Goal: Transaction & Acquisition: Download file/media

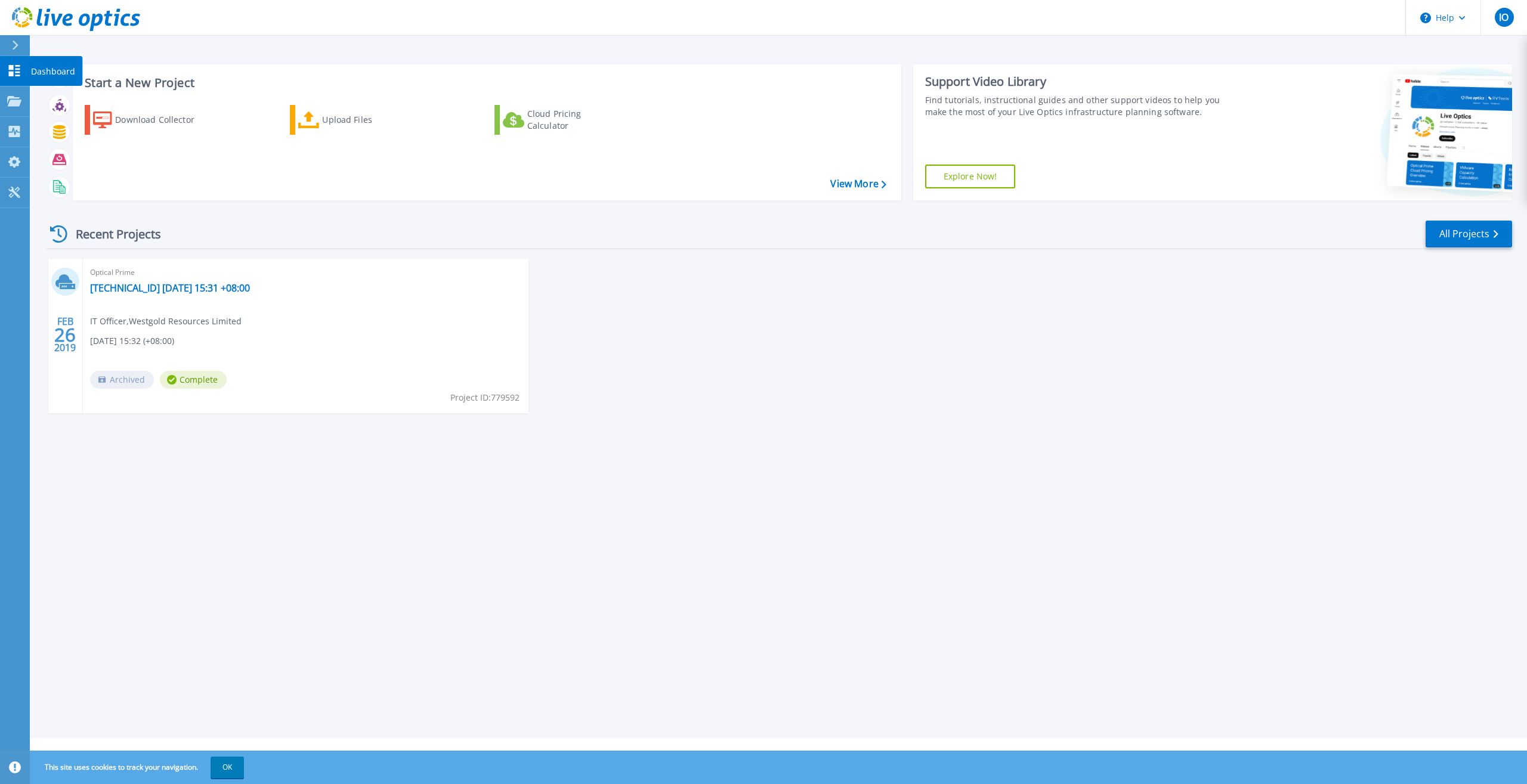
click at [15, 71] on icon at bounding box center [14, 71] width 14 height 11
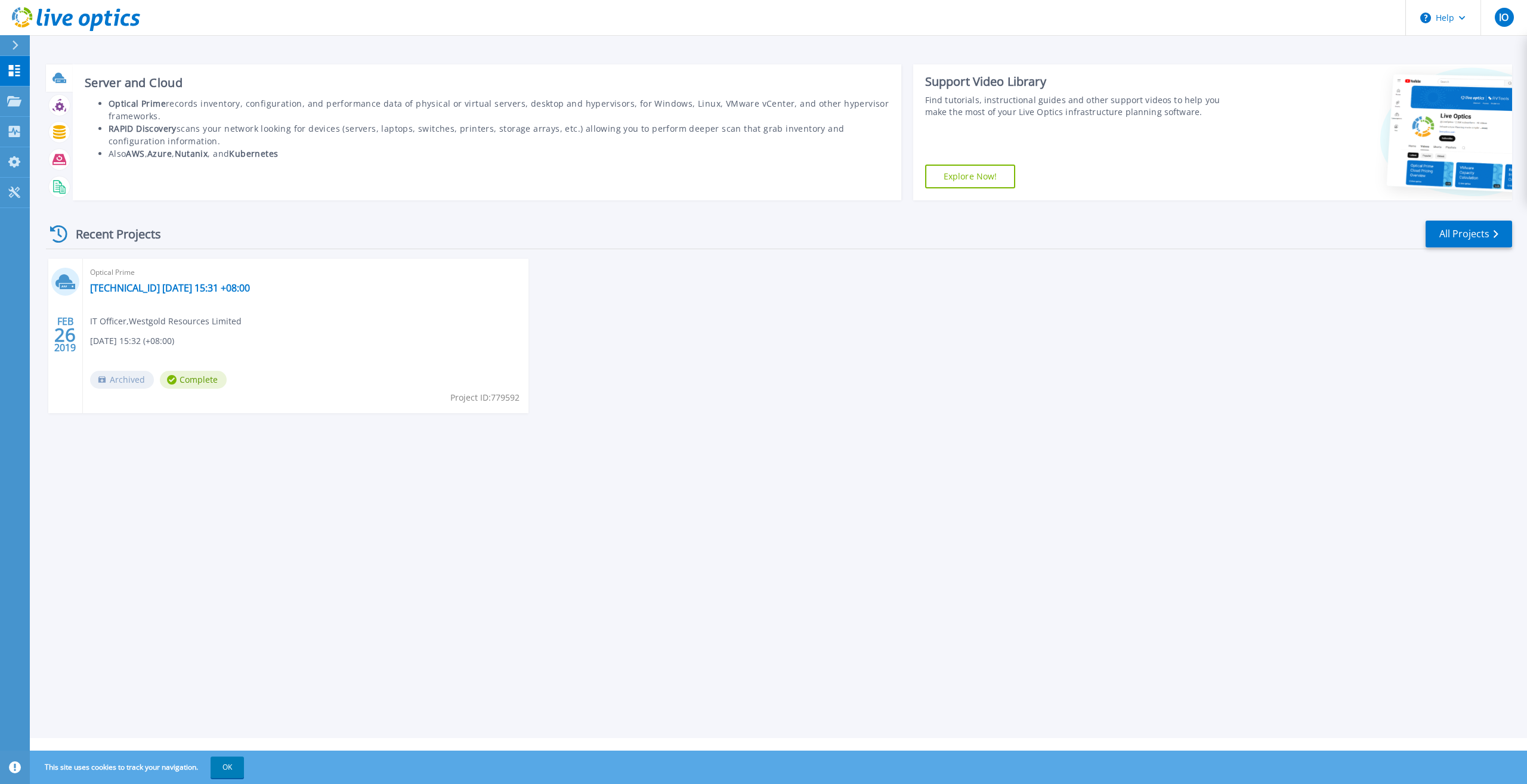
click at [50, 78] on div at bounding box center [60, 77] width 21 height 21
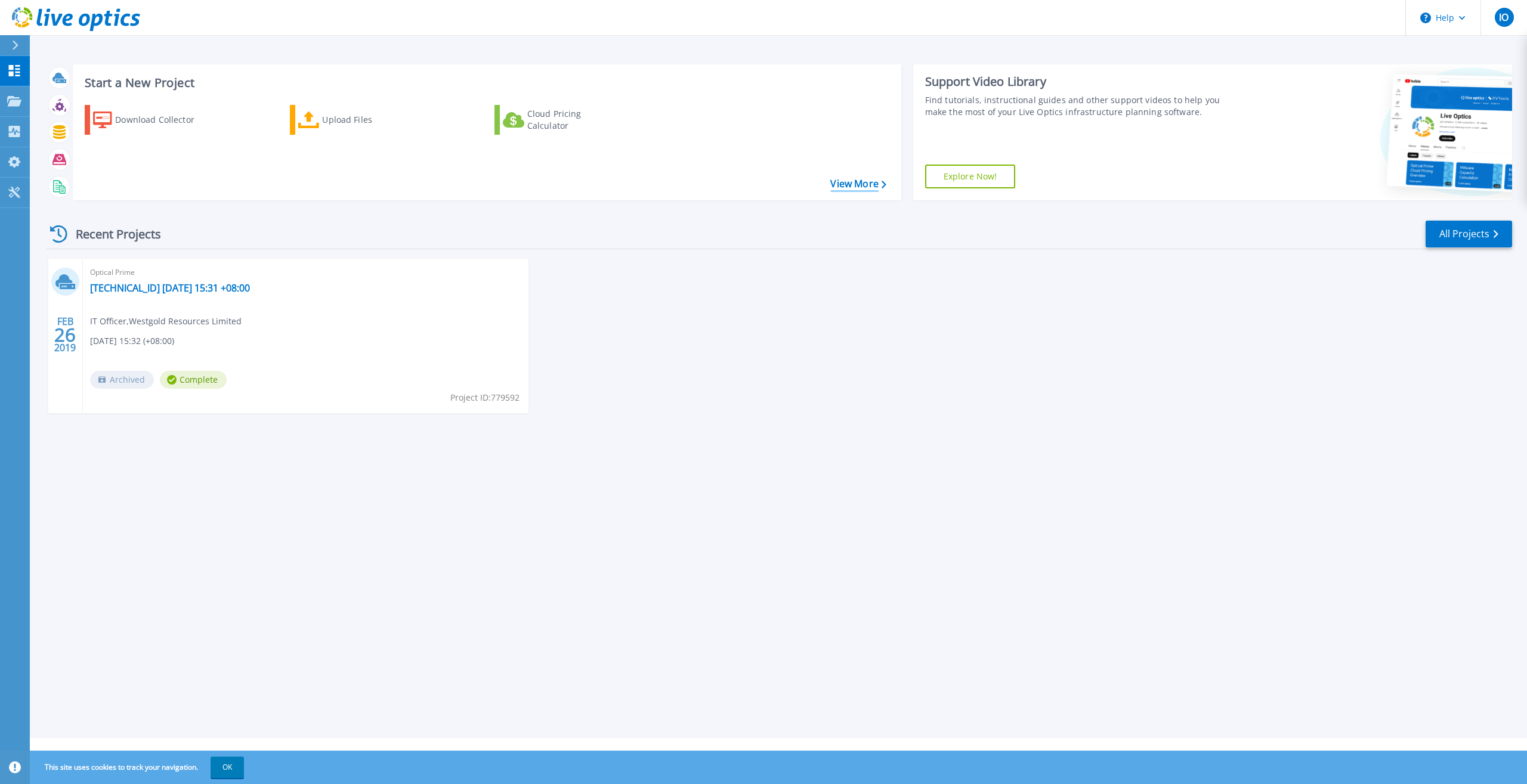
click at [854, 185] on link "View More" at bounding box center [858, 184] width 56 height 11
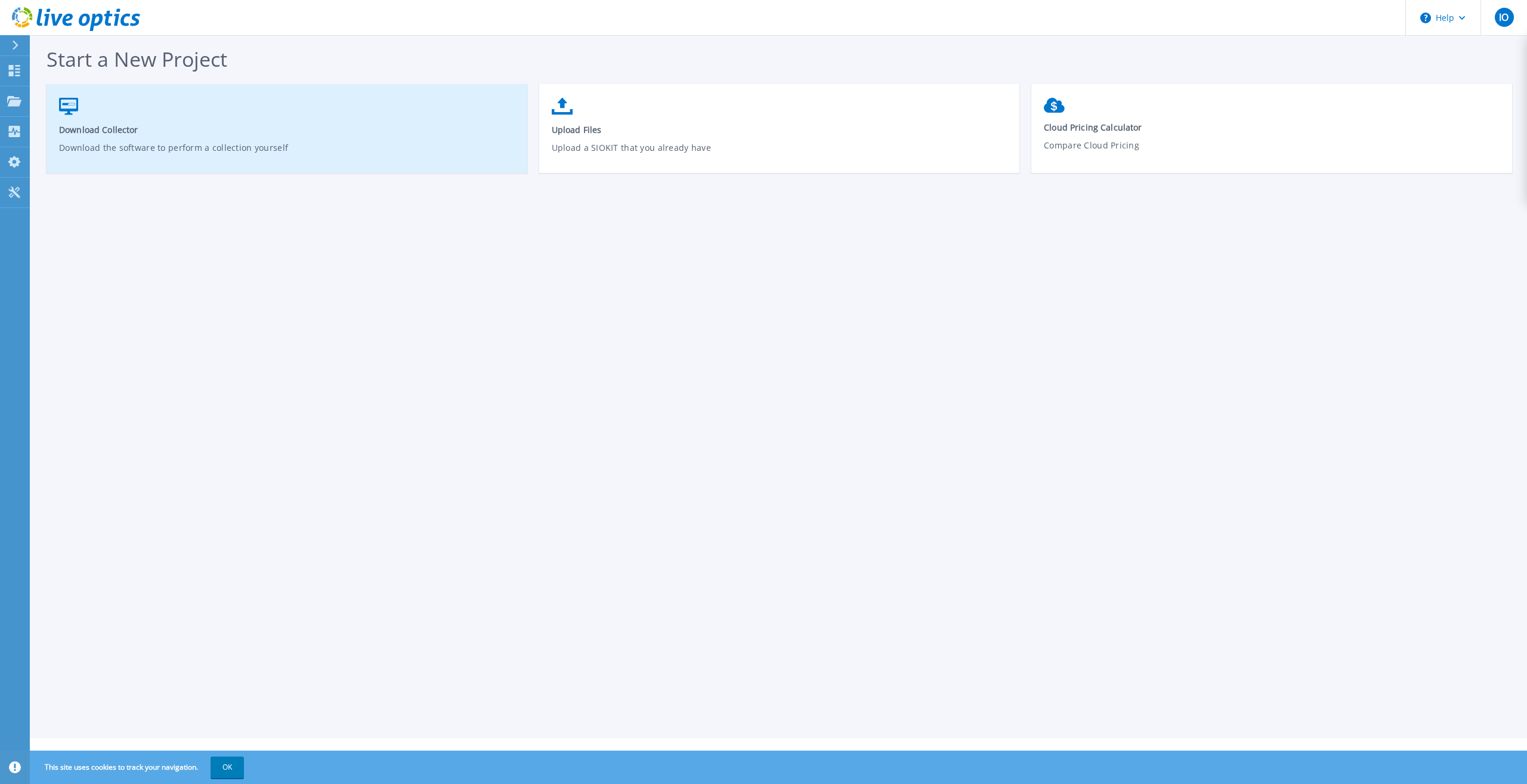
click at [112, 130] on span "Download Collector" at bounding box center [287, 129] width 456 height 11
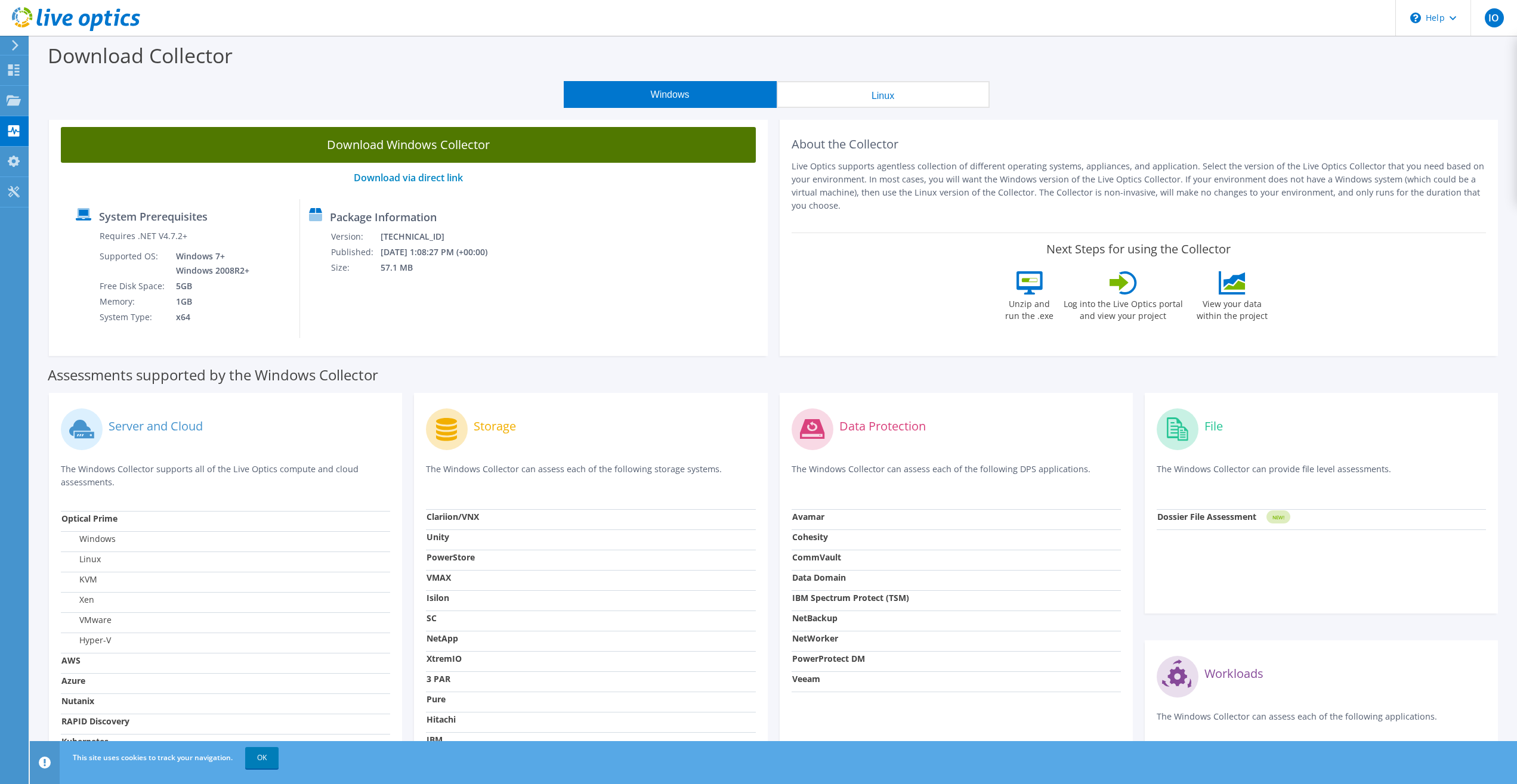
click at [436, 150] on link "Download Windows Collector" at bounding box center [408, 145] width 695 height 36
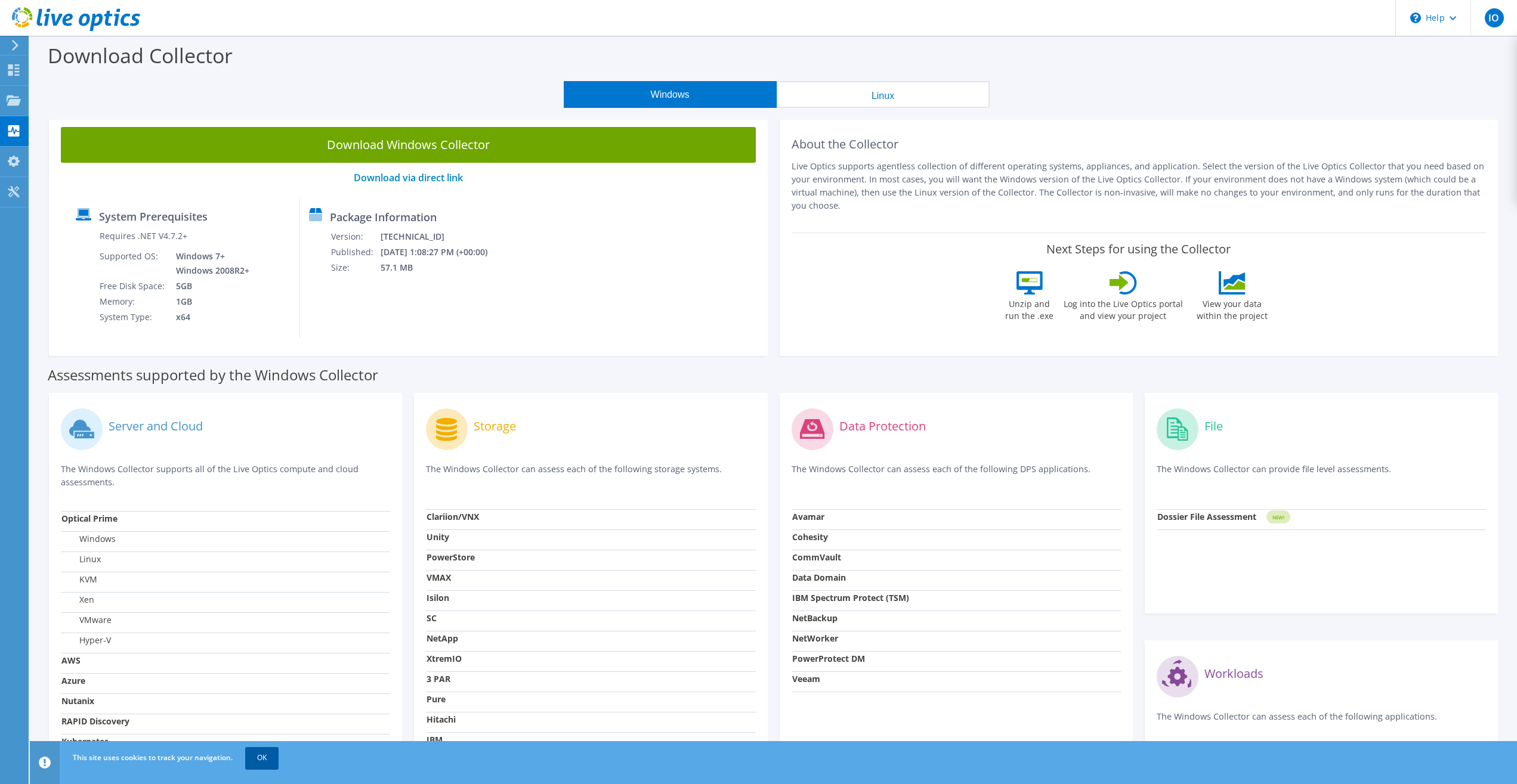
click at [264, 756] on link "OK" at bounding box center [262, 758] width 33 height 22
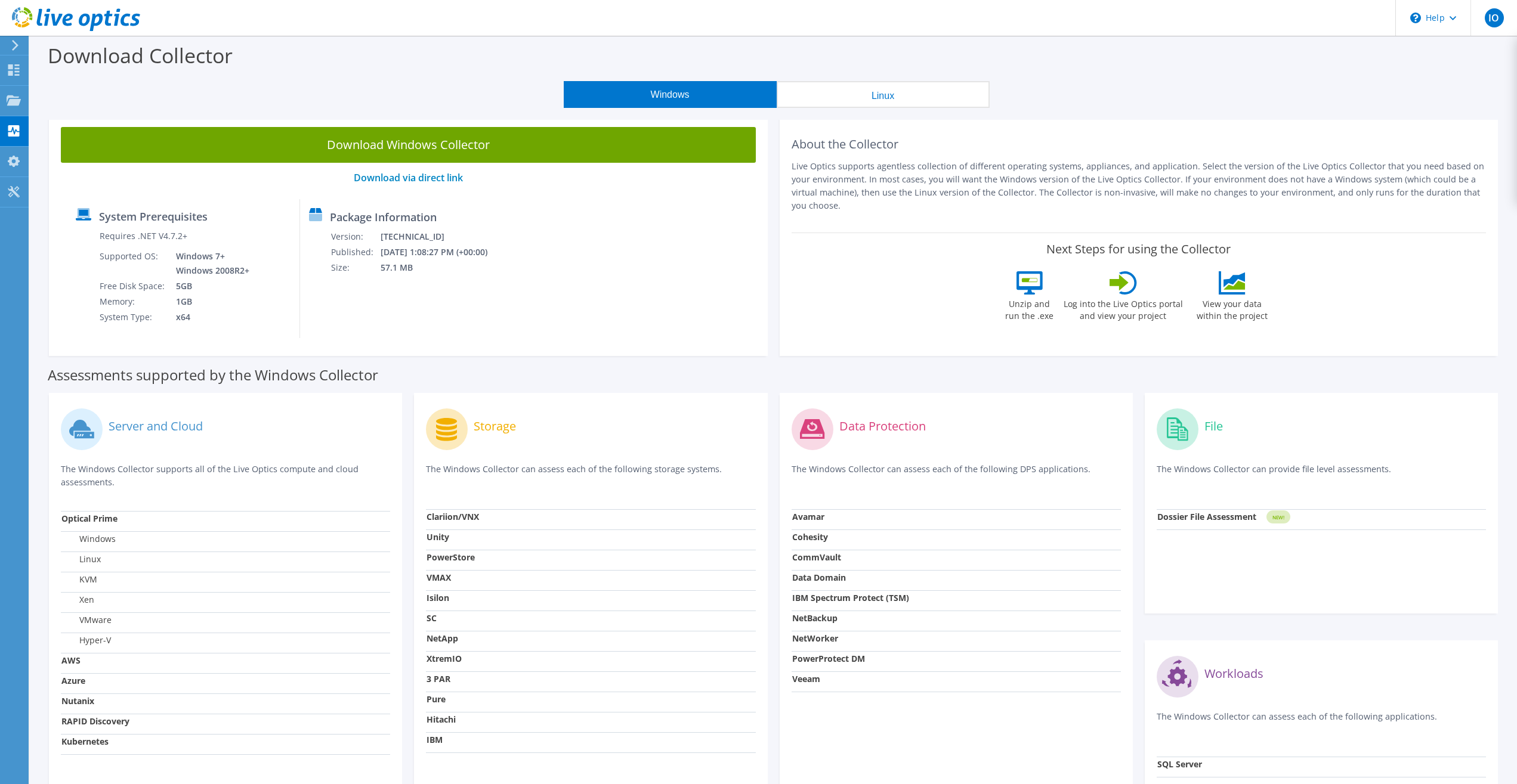
scroll to position [137, 0]
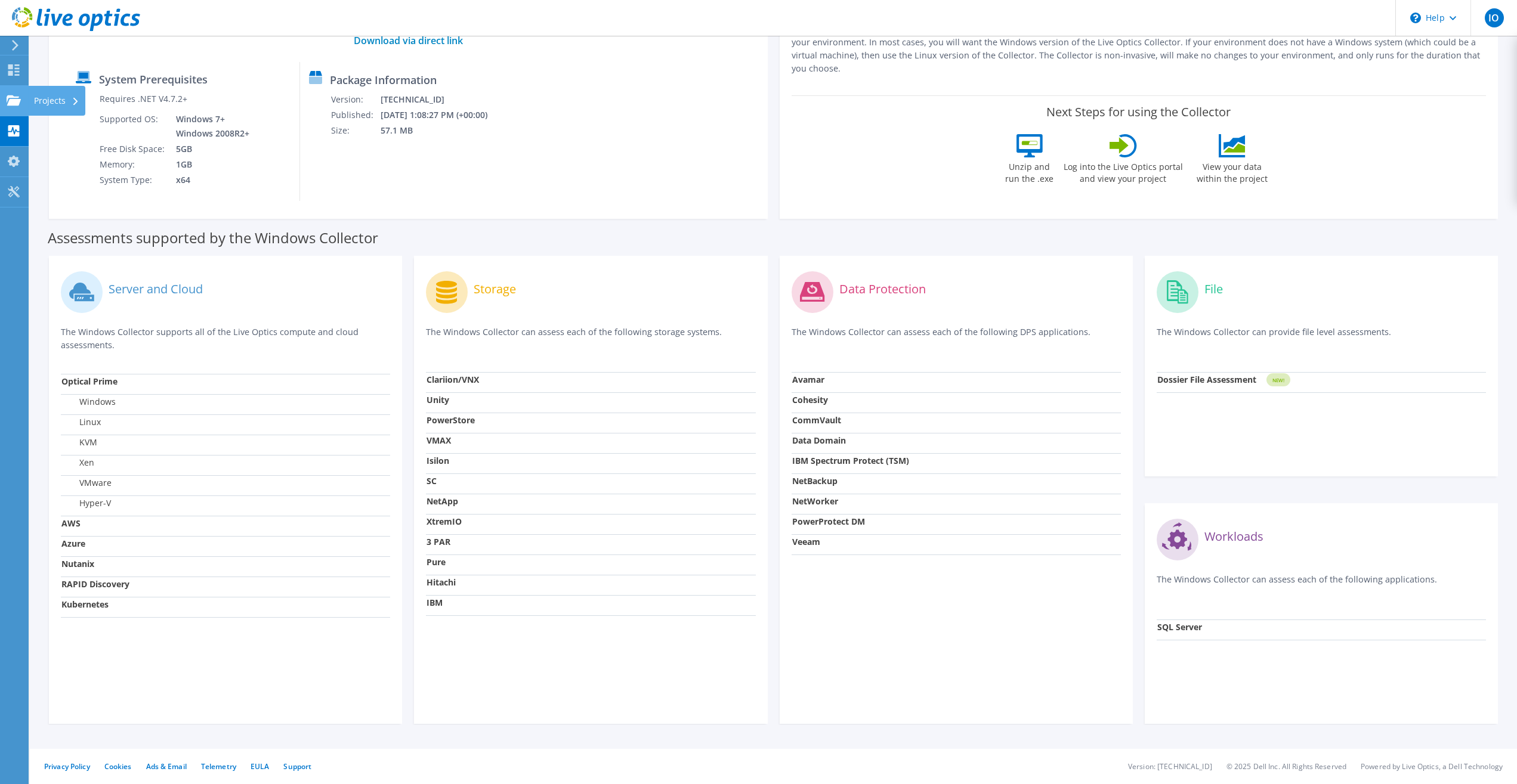
click at [15, 104] on use at bounding box center [13, 99] width 14 height 10
